Goal: Information Seeking & Learning: Learn about a topic

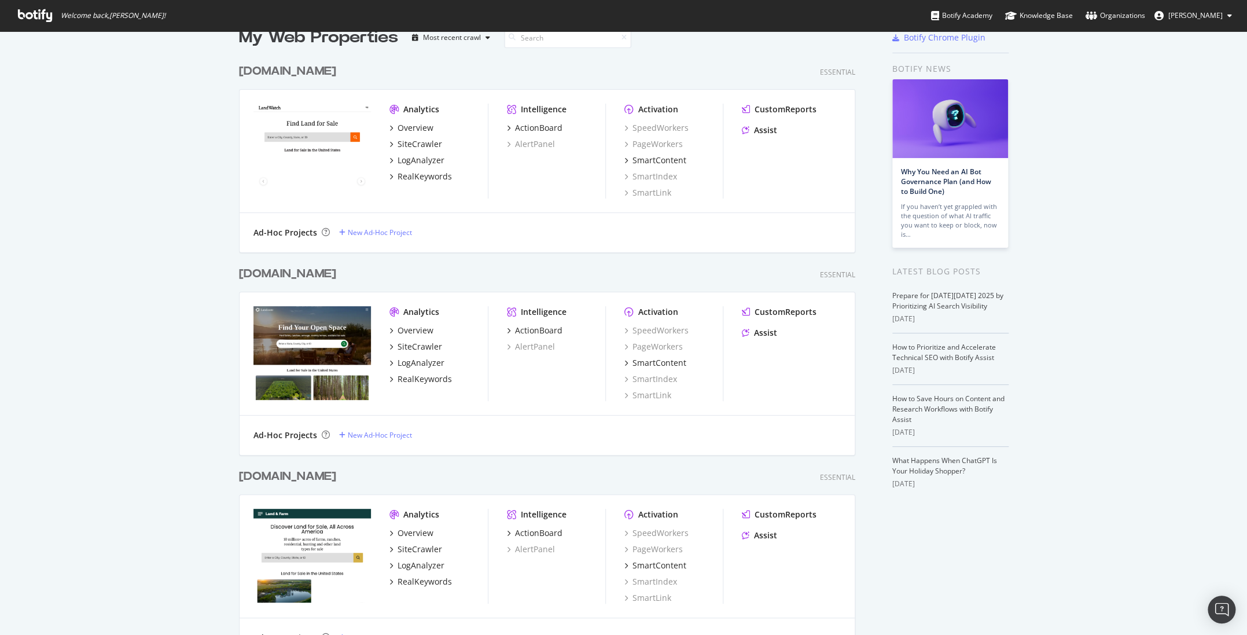
scroll to position [36, 0]
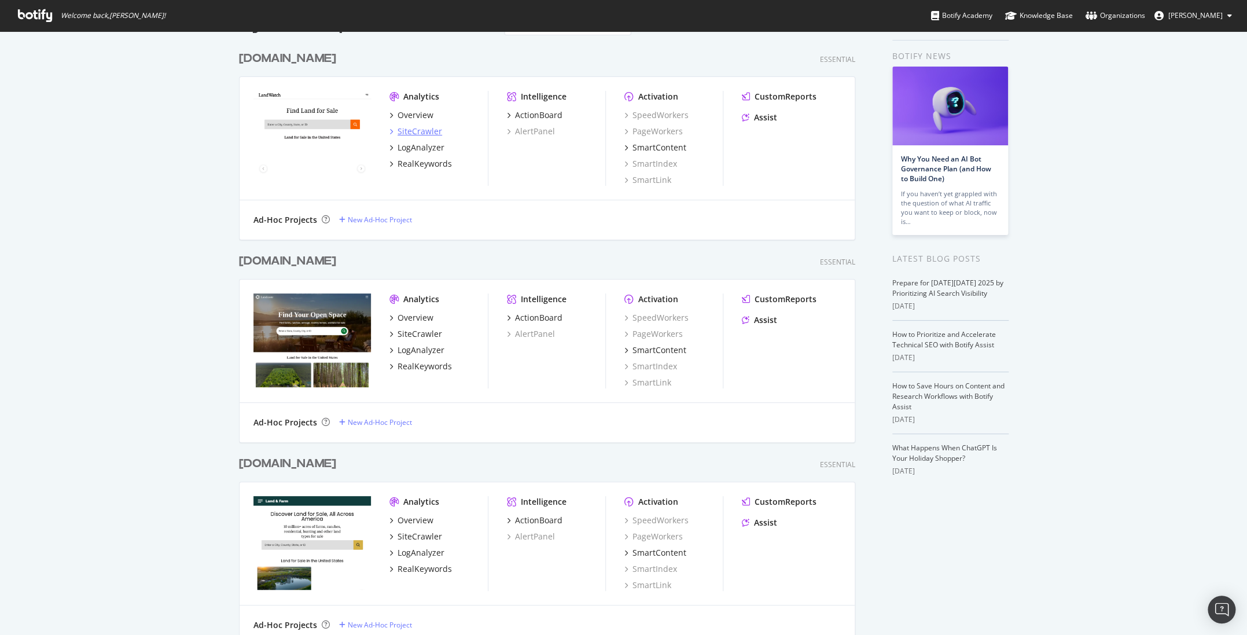
click at [414, 127] on div "SiteCrawler" at bounding box center [420, 132] width 45 height 12
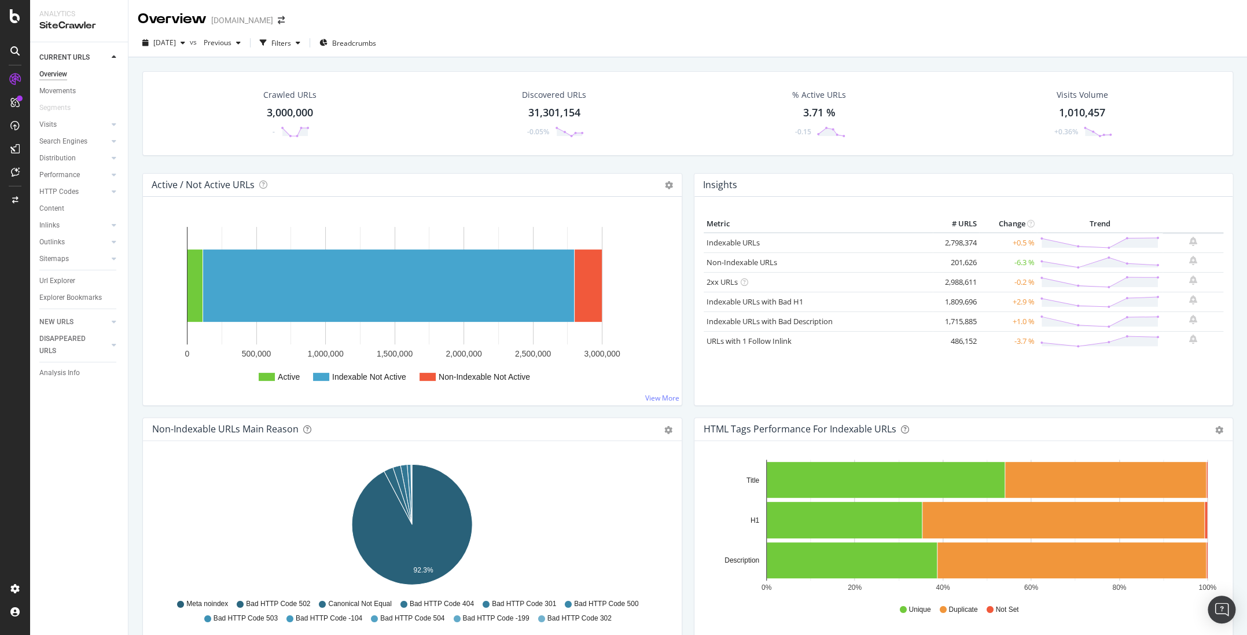
click at [811, 302] on div "Indexable URLs with Bad H1" at bounding box center [819, 301] width 224 height 11
click at [795, 303] on link "Indexable URLs with Bad H1" at bounding box center [755, 301] width 97 height 10
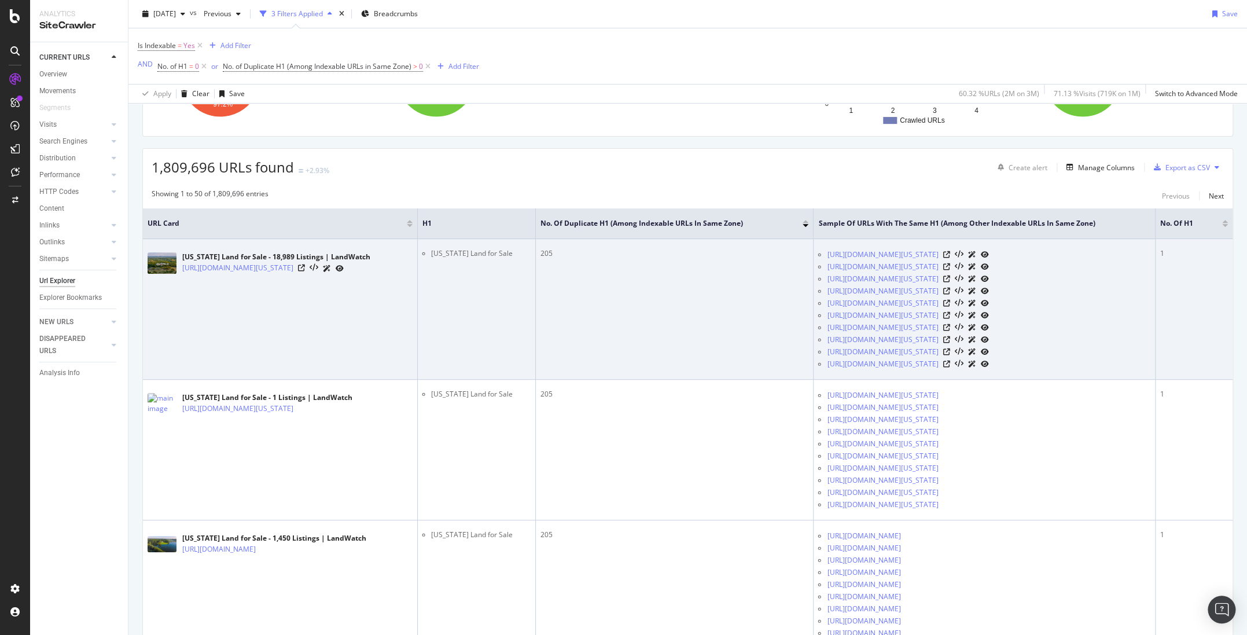
scroll to position [163, 0]
click at [305, 265] on icon at bounding box center [301, 266] width 7 height 7
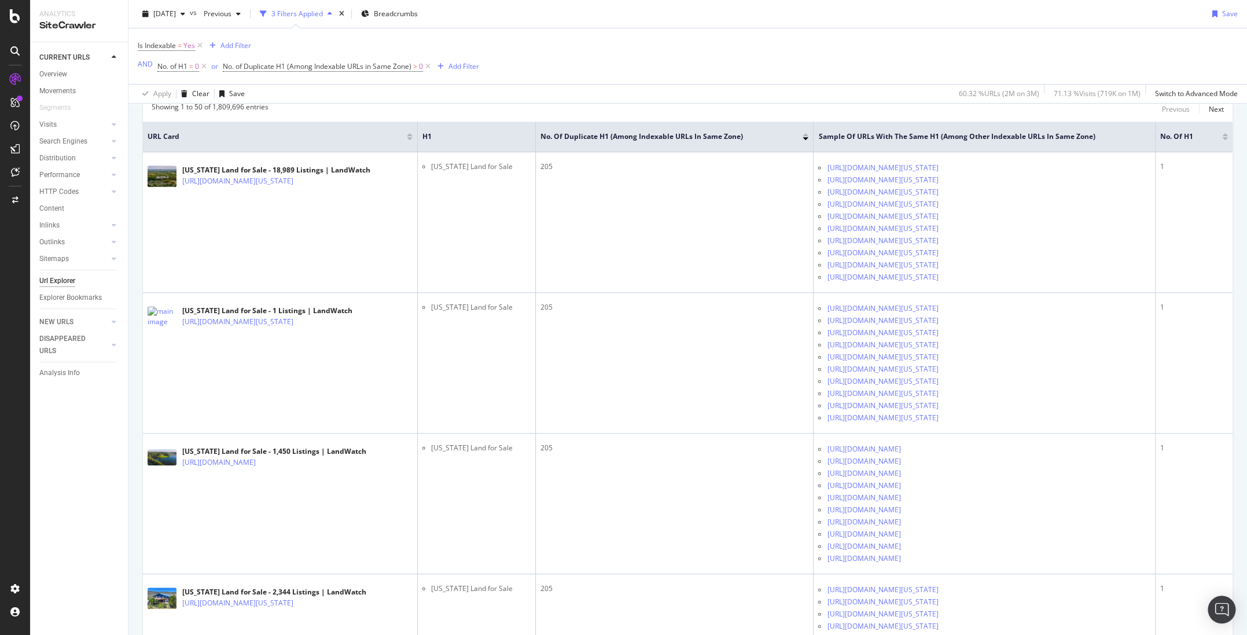
scroll to position [0, 0]
